Goal: Check status

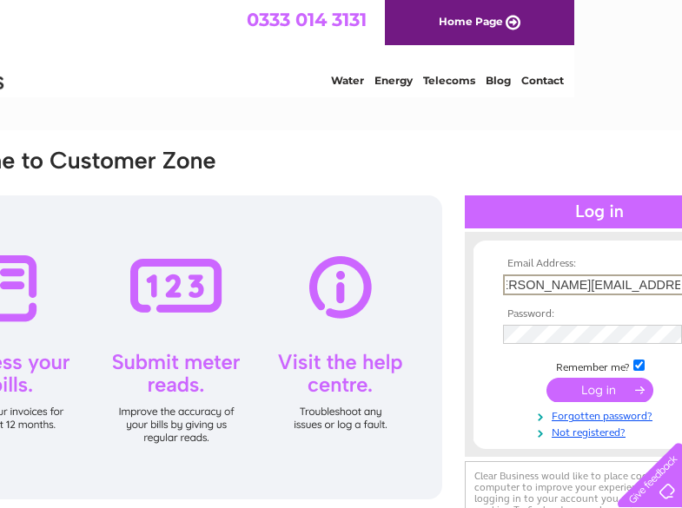
scroll to position [0, 35]
type input "joyce.richardson@quantumclean.com"
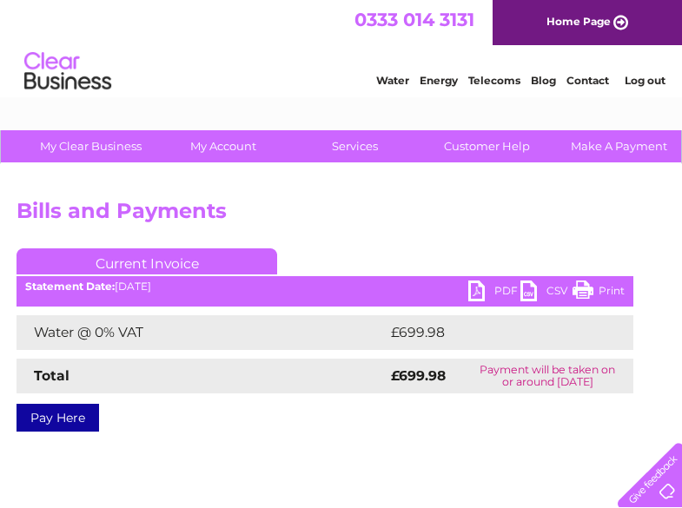
scroll to position [0, 178]
